Goal: Book appointment/travel/reservation

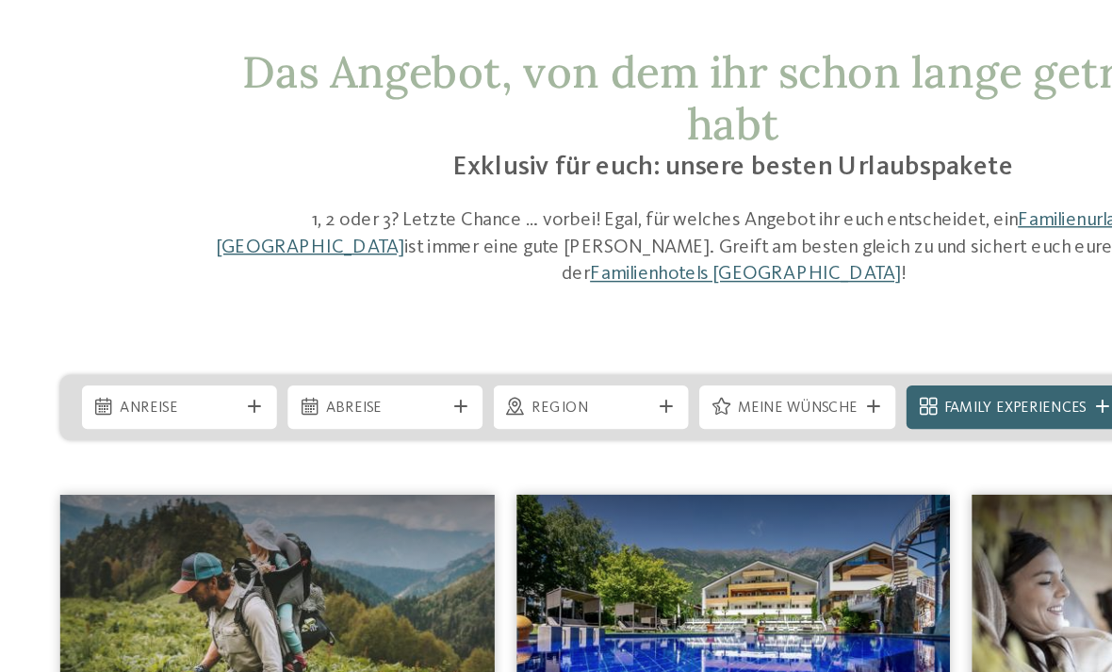
click at [172, 340] on div "Anreise" at bounding box center [173, 355] width 135 height 30
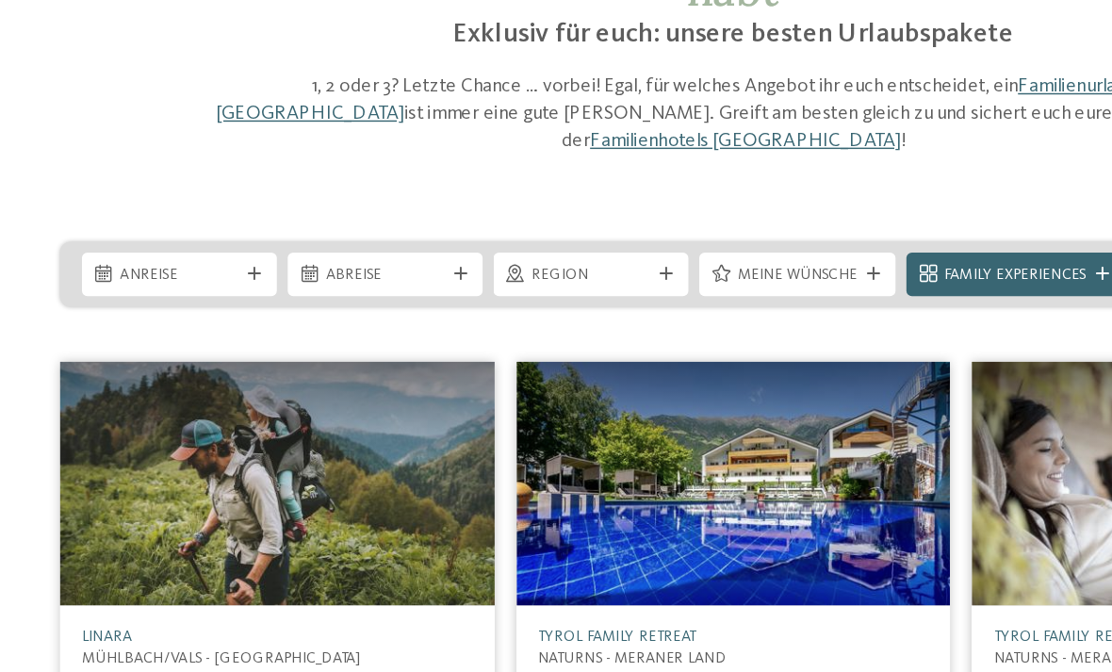
scroll to position [1, 0]
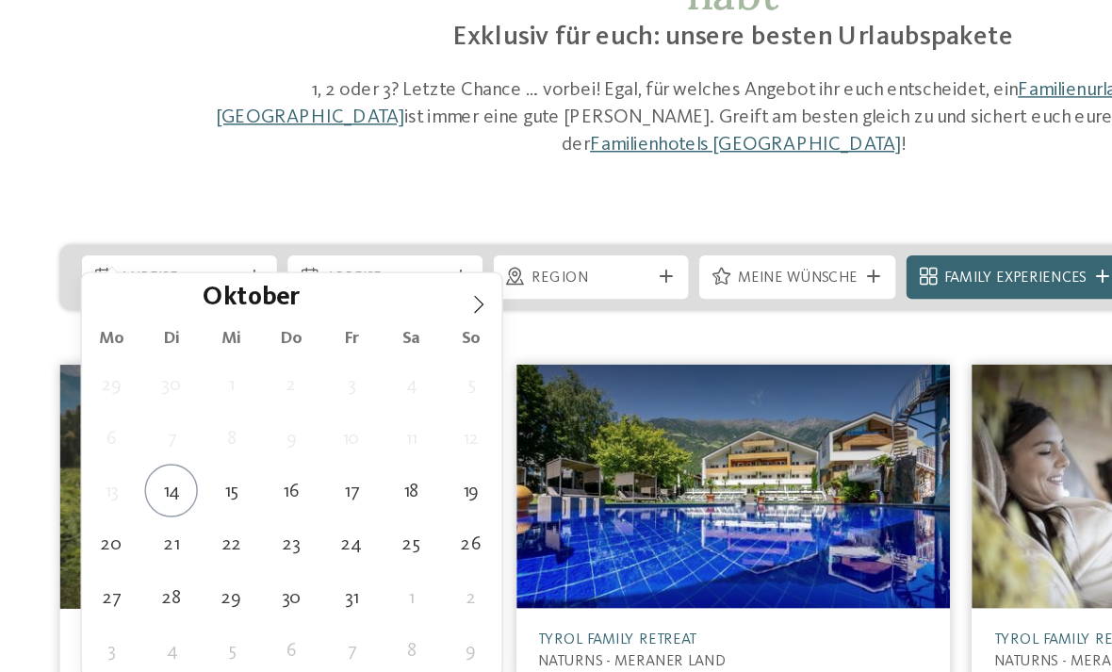
click at [373, 366] on icon at bounding box center [379, 372] width 13 height 13
type input "****"
click at [373, 366] on icon at bounding box center [379, 372] width 13 height 13
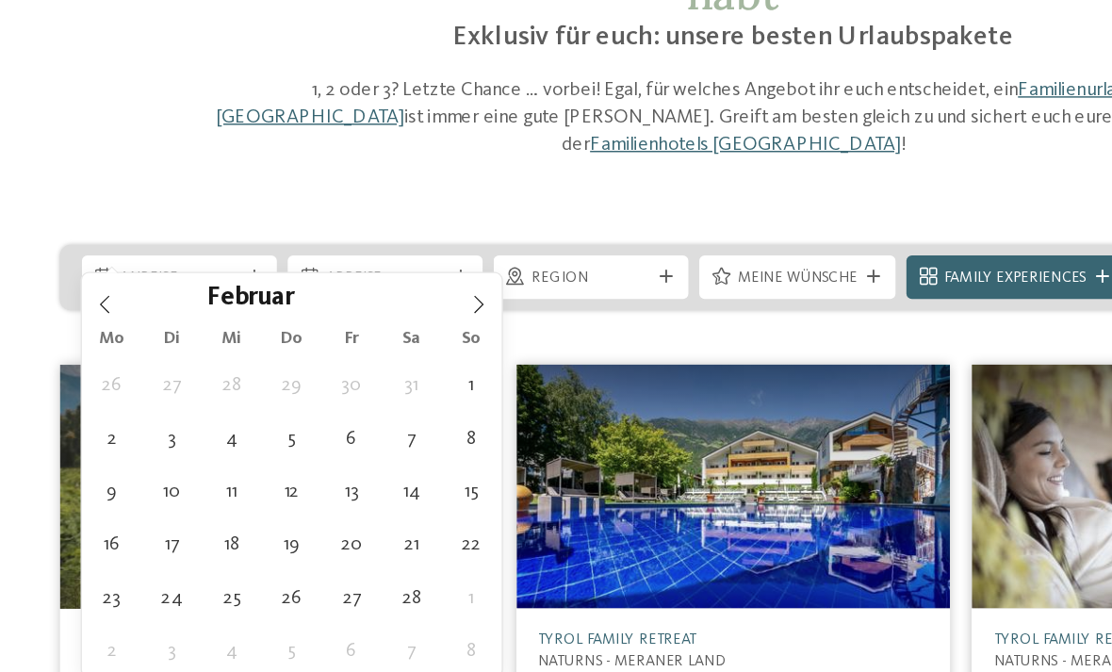
click at [373, 366] on icon at bounding box center [379, 372] width 13 height 13
click at [364, 351] on span at bounding box center [380, 367] width 32 height 32
click at [373, 366] on icon at bounding box center [379, 372] width 13 height 13
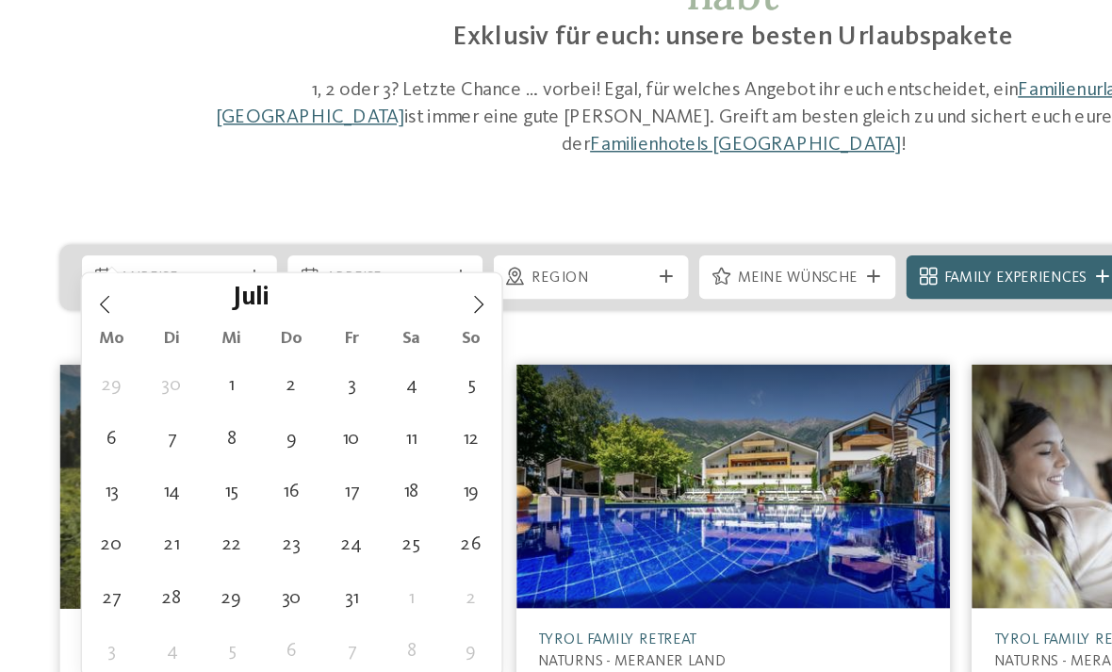
click at [373, 366] on icon at bounding box center [379, 372] width 13 height 13
click at [364, 351] on span at bounding box center [380, 367] width 32 height 32
type div "[DATE]"
type input "****"
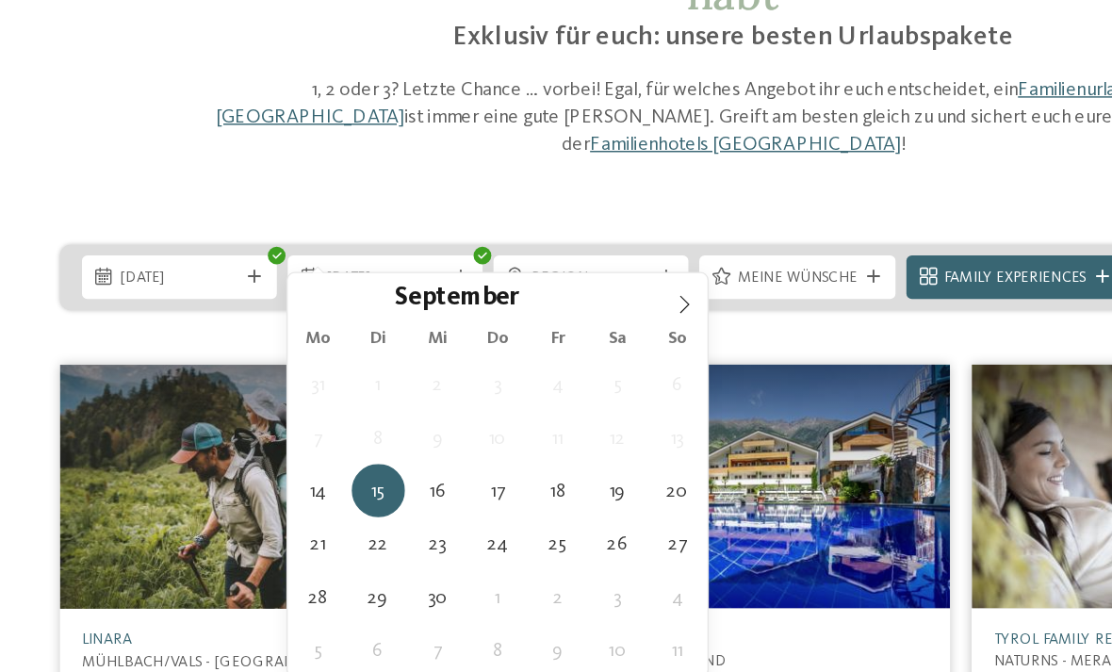
type div "[DATE]"
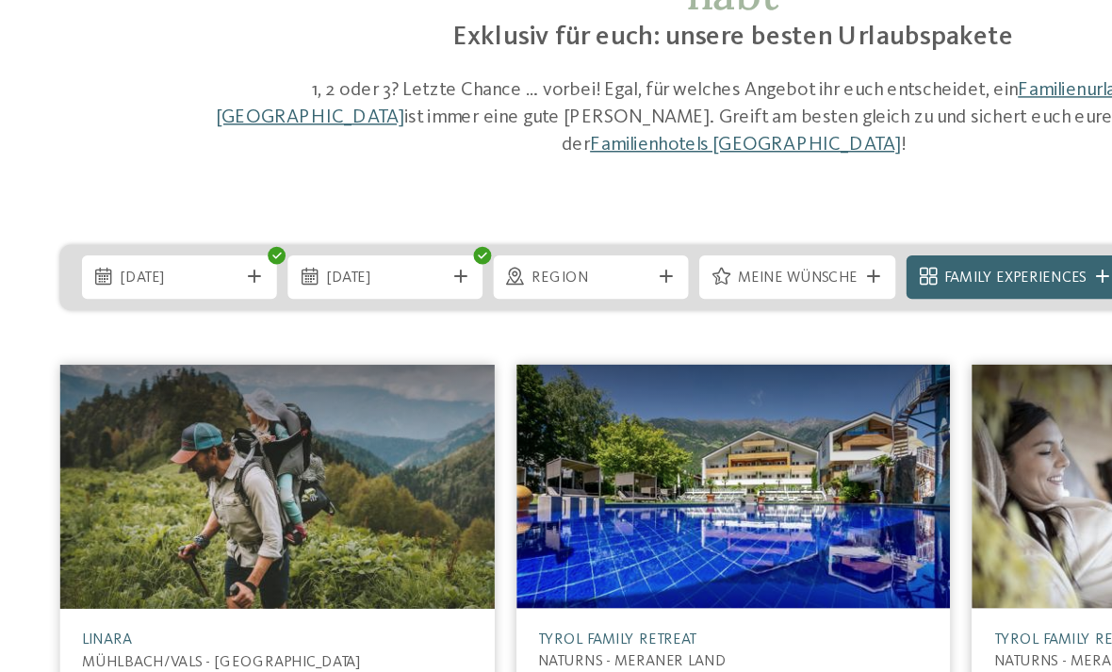
click at [505, 349] on icon at bounding box center [509, 353] width 9 height 9
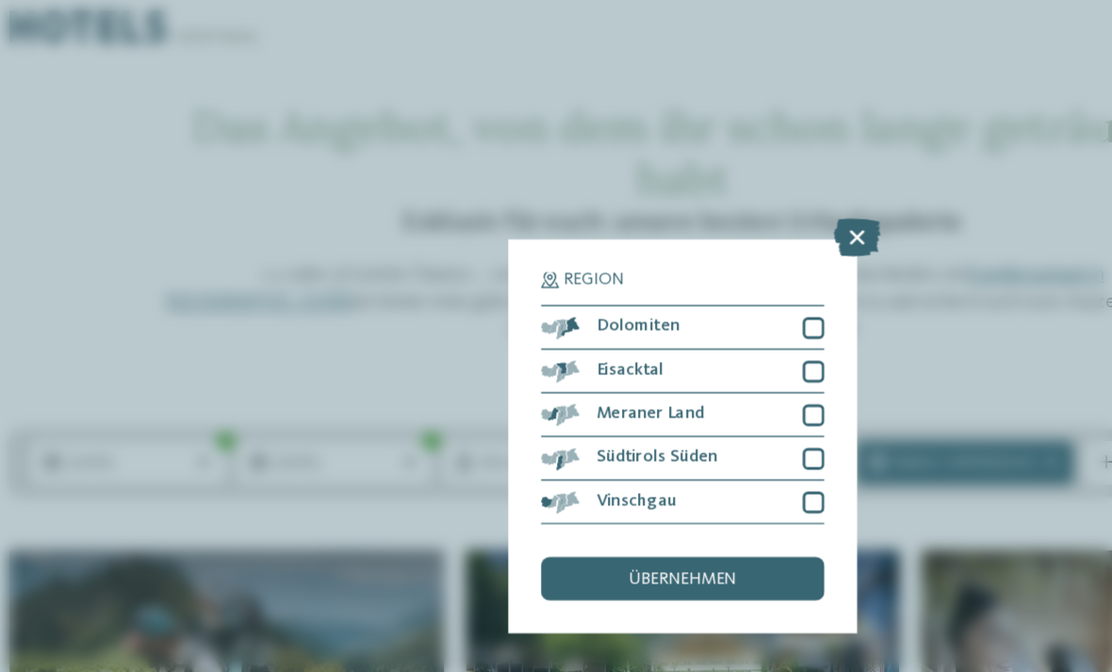
click at [639, 253] on div at bounding box center [646, 260] width 15 height 15
click at [568, 276] on div "Eisacktal" at bounding box center [556, 291] width 196 height 30
click at [642, 286] on icon at bounding box center [646, 290] width 9 height 9
click at [639, 314] on div at bounding box center [646, 321] width 15 height 15
click at [639, 344] on div at bounding box center [646, 351] width 15 height 15
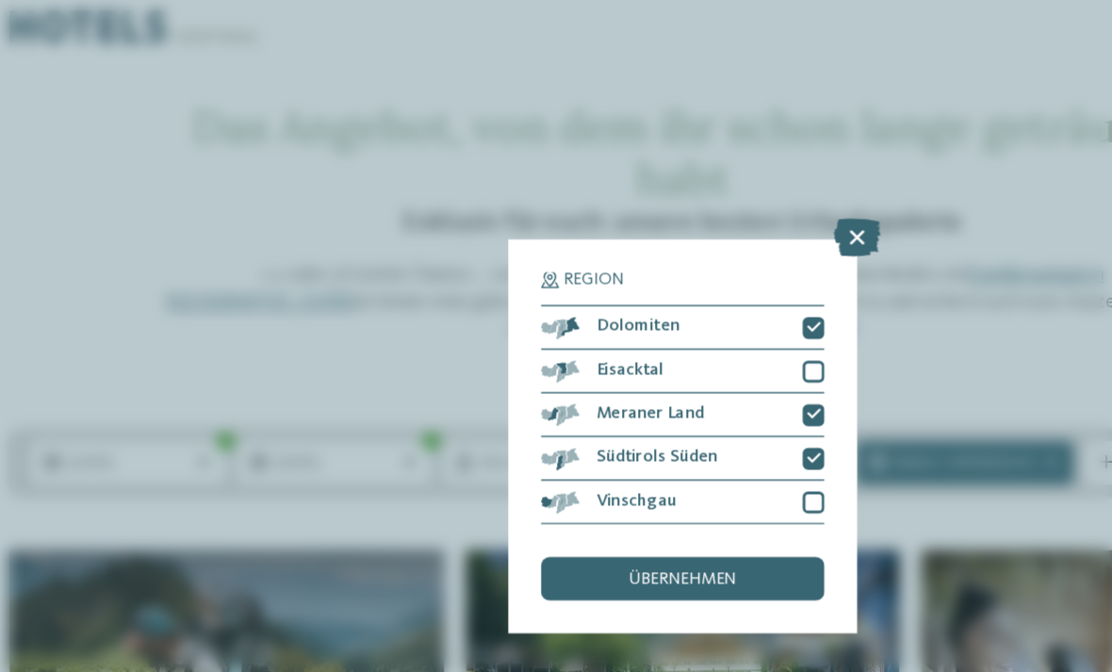
click at [639, 284] on div at bounding box center [646, 291] width 15 height 15
click at [526, 419] on div "übernehmen" at bounding box center [556, 434] width 196 height 30
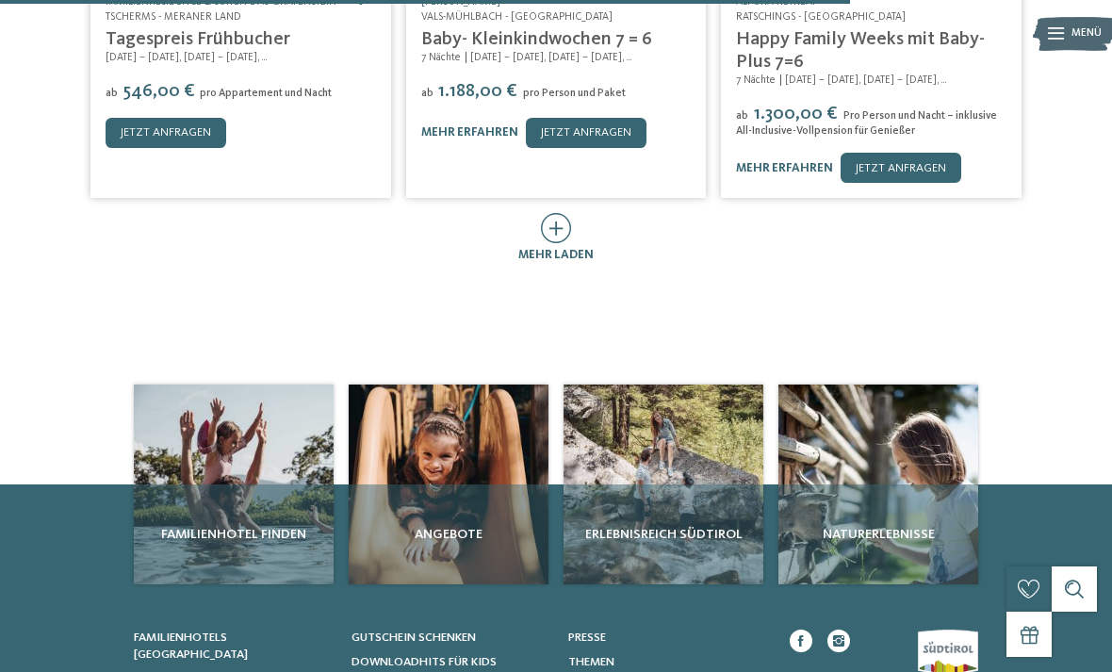
scroll to position [1083, 0]
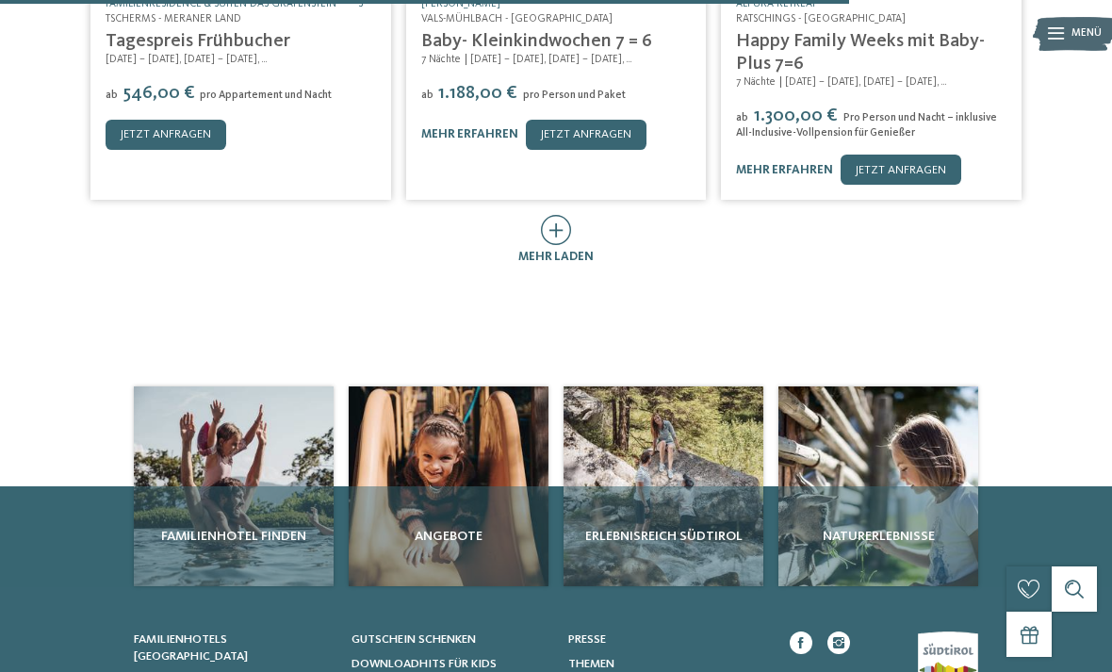
click at [572, 217] on div "mehr laden" at bounding box center [555, 240] width 75 height 51
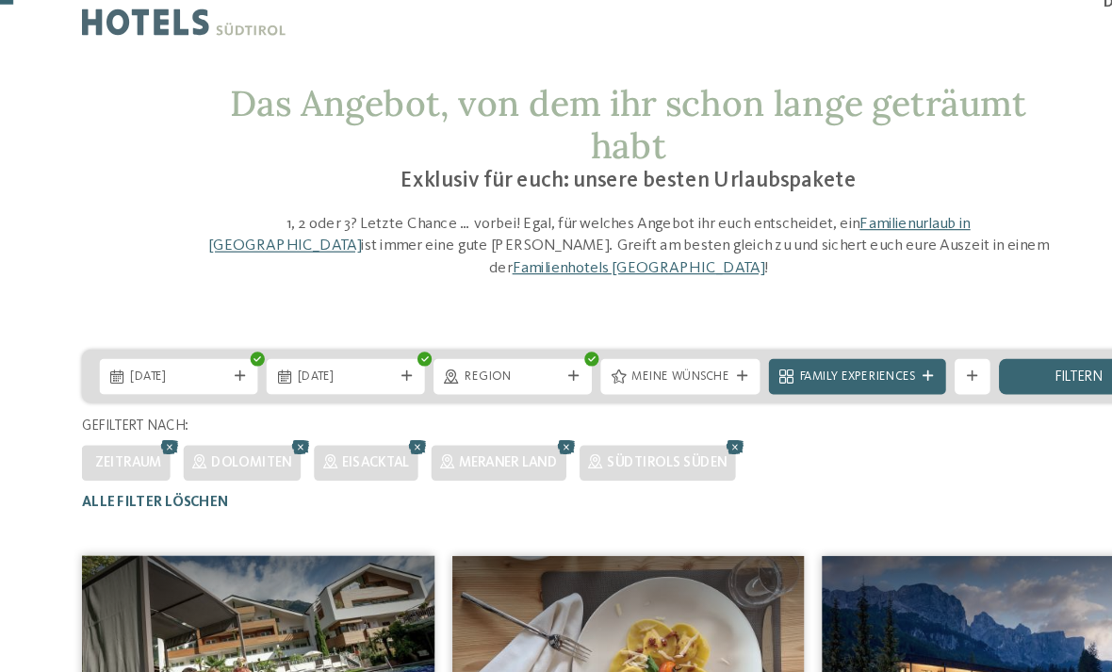
scroll to position [0, 0]
